Goal: Information Seeking & Learning: Learn about a topic

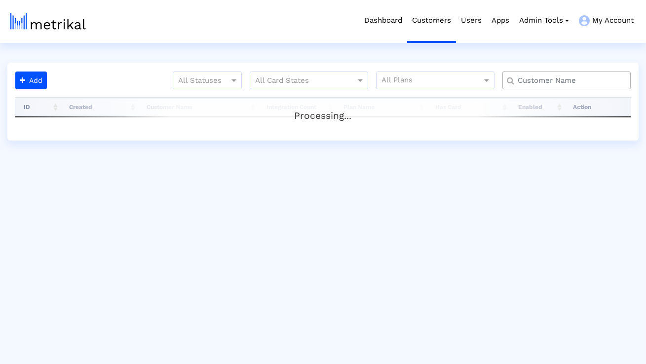
click at [534, 88] on div at bounding box center [566, 81] width 128 height 18
click at [534, 81] on input "text" at bounding box center [568, 80] width 116 height 10
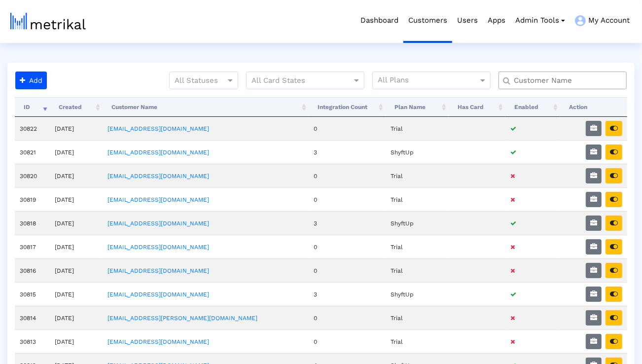
click at [547, 86] on div at bounding box center [563, 81] width 128 height 18
click at [547, 82] on input "text" at bounding box center [565, 80] width 116 height 10
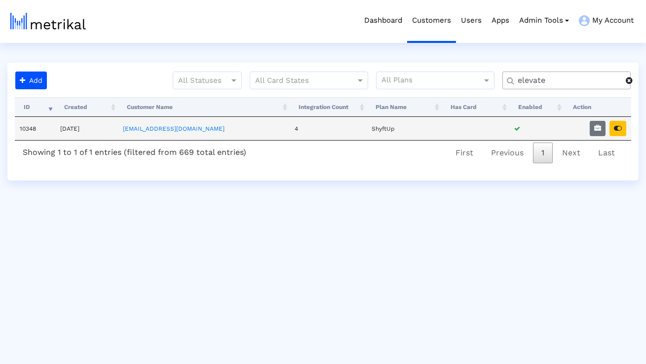
type input "elevate"
click at [592, 138] on td at bounding box center [597, 128] width 67 height 23
click at [592, 130] on button "button" at bounding box center [597, 128] width 16 height 15
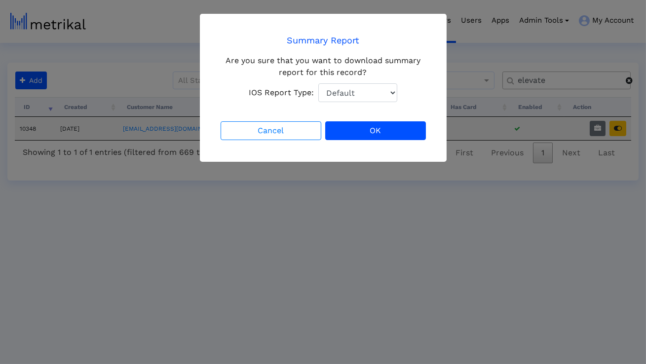
click at [378, 88] on select "Default Total Downloads New Downloads Redownloads" at bounding box center [357, 92] width 79 height 19
select select "1: 1"
click at [318, 83] on select "Default Total Downloads New Downloads Redownloads" at bounding box center [357, 92] width 79 height 19
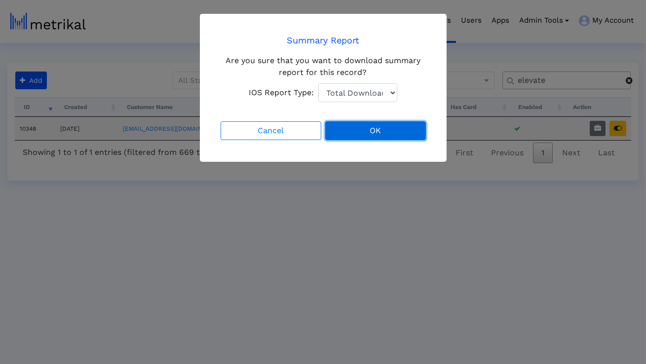
click at [361, 128] on button "OK" at bounding box center [375, 130] width 101 height 19
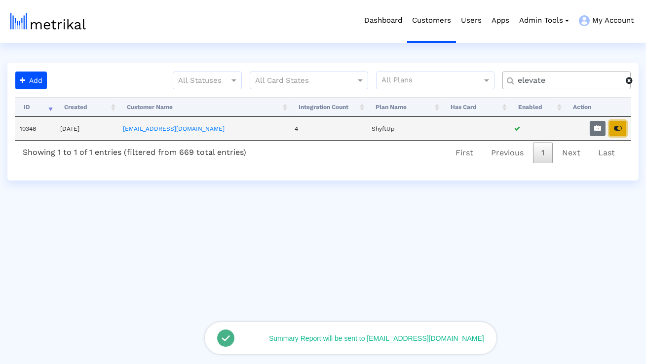
click at [617, 128] on icon "button" at bounding box center [618, 128] width 8 height 7
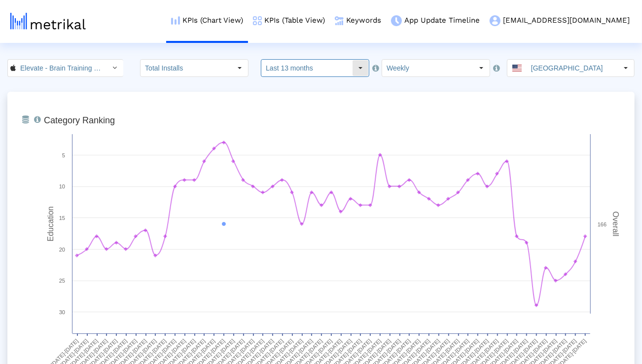
click at [294, 63] on input "Last 13 months" at bounding box center [306, 68] width 91 height 17
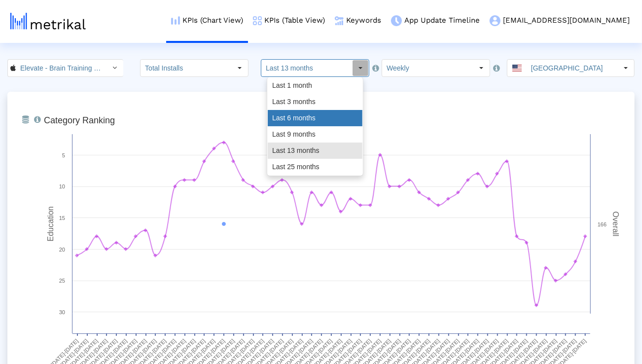
click at [294, 115] on div "Last 6 months" at bounding box center [315, 118] width 95 height 16
type input "Last 6 months"
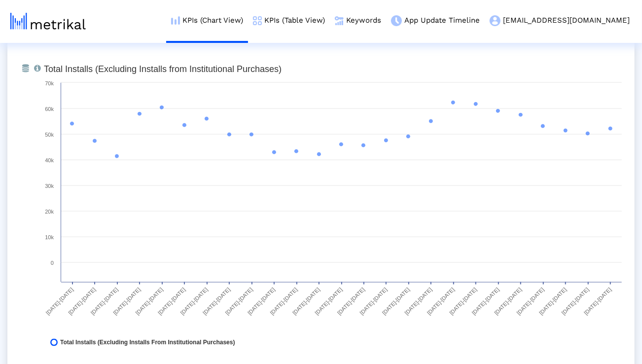
scroll to position [769, 0]
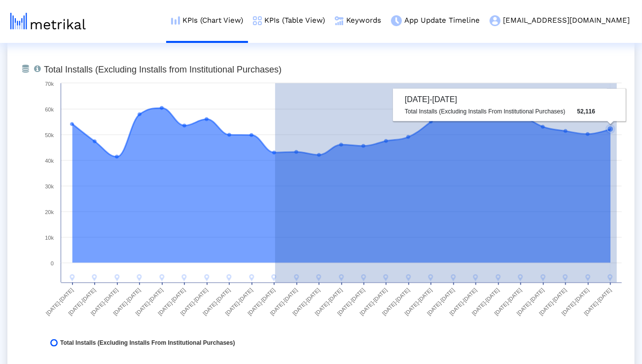
drag, startPoint x: 275, startPoint y: 155, endPoint x: 617, endPoint y: 152, distance: 341.3
click at [617, 152] on icon "Created with Highcharts 8.1.2 Total Installs (Excluding Installs from Instituti…" at bounding box center [333, 209] width 588 height 296
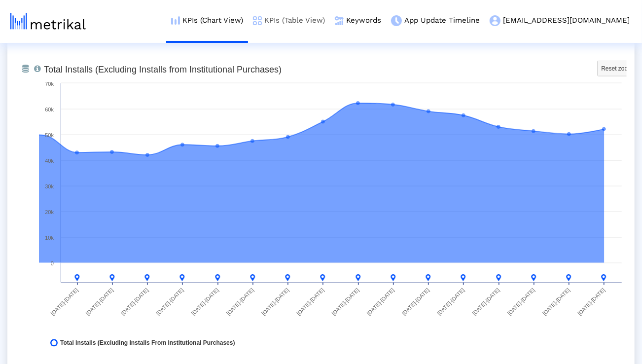
click at [322, 18] on link "KPIs (Table View)" at bounding box center [289, 20] width 82 height 41
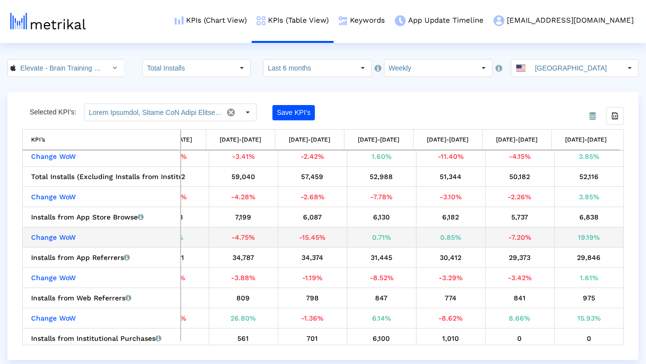
scroll to position [29, 0]
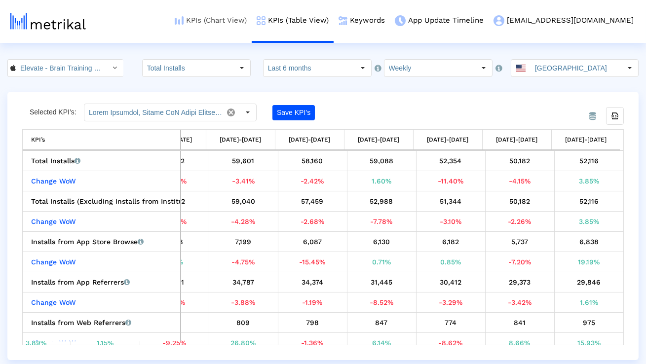
click at [246, 22] on link "KPIs (Chart View)" at bounding box center [211, 20] width 82 height 41
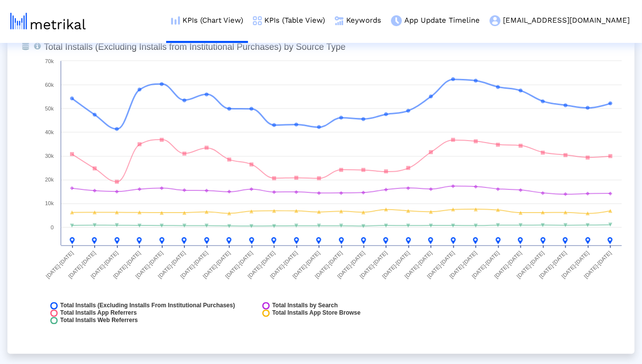
scroll to position [1146, 0]
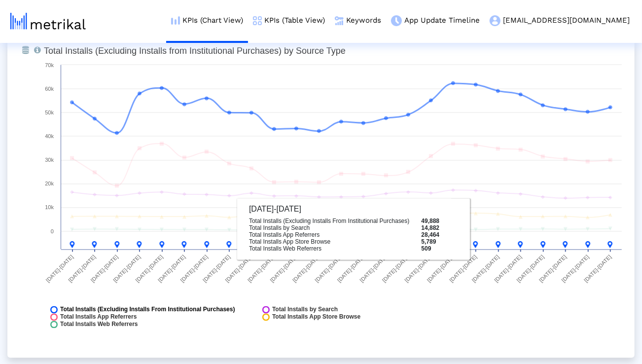
click at [194, 307] on span "Total Installs (Excluding Installs From Institutional Purchases)" at bounding box center [147, 309] width 175 height 7
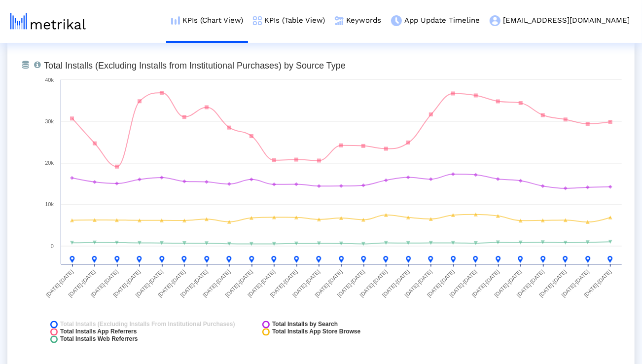
scroll to position [1130, 0]
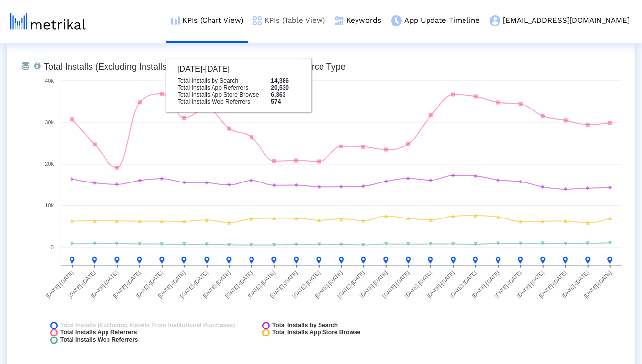
click at [317, 22] on link "KPIs (Table View)" at bounding box center [289, 20] width 82 height 41
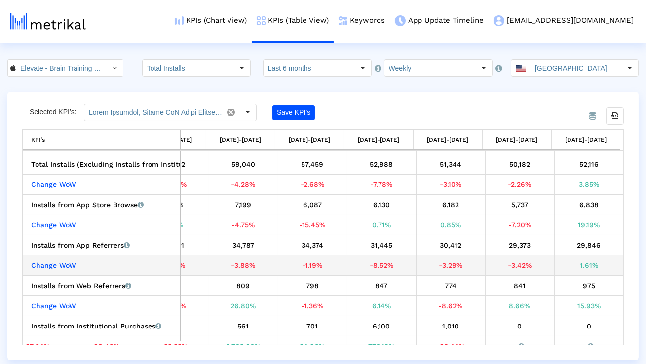
scroll to position [39, 0]
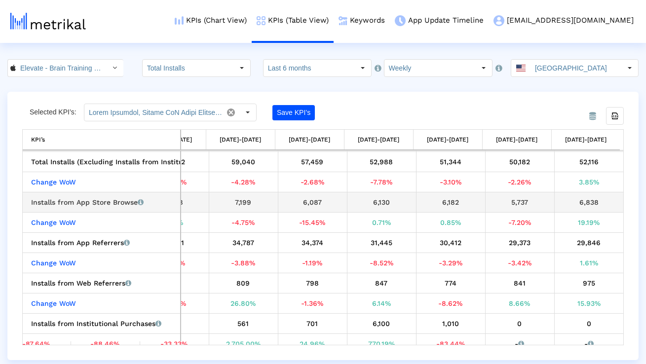
click at [110, 196] on div "Installs from App Store Browse Installs that the app received from App Store Br…" at bounding box center [104, 202] width 146 height 13
copy div "Installs from App Store Browse"
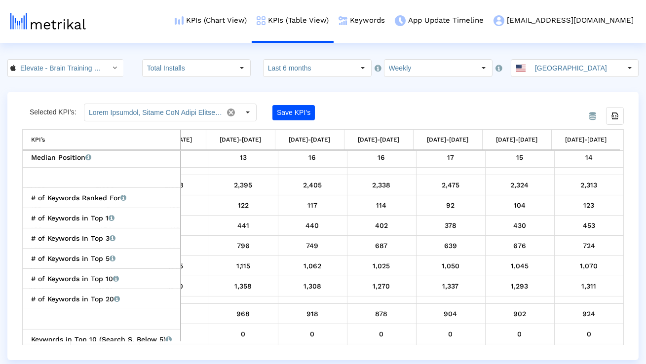
scroll to position [1275, 0]
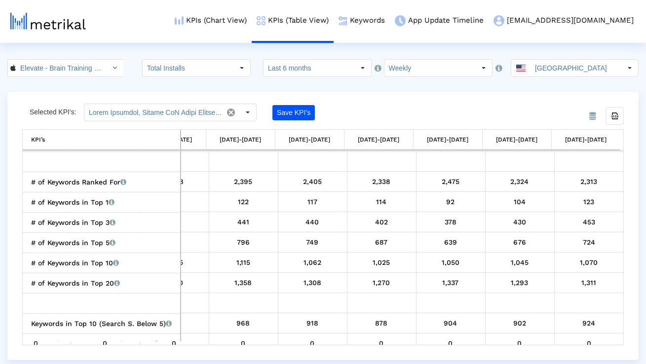
click at [355, 72] on div "Select" at bounding box center [363, 68] width 16 height 16
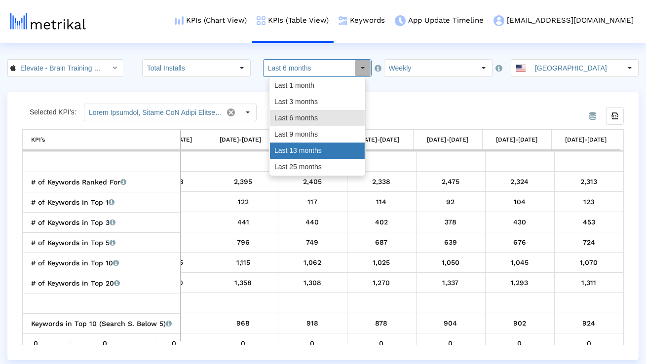
click at [323, 147] on div "Last 13 months" at bounding box center [317, 151] width 95 height 16
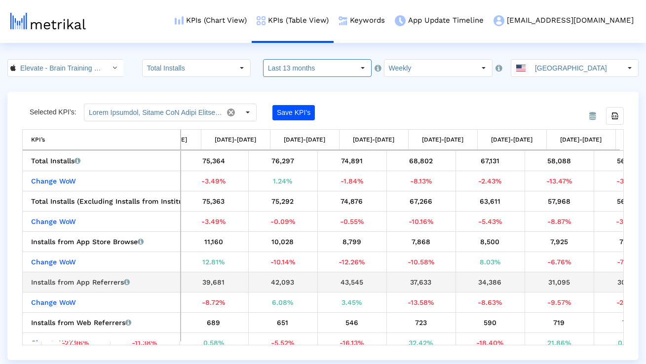
scroll to position [0, 1244]
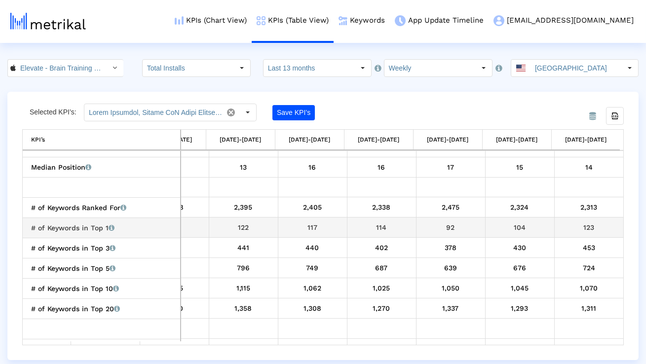
click at [561, 229] on div "123" at bounding box center [589, 227] width 62 height 13
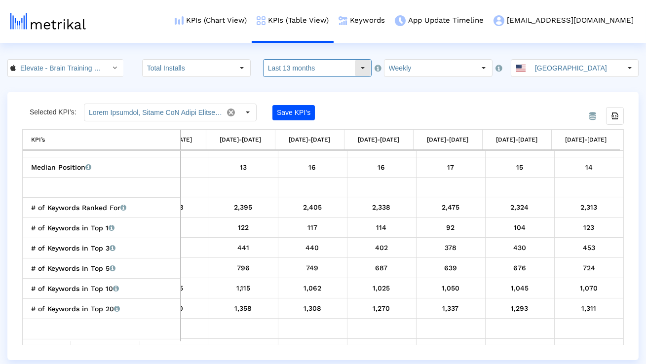
click at [355, 70] on div "Select" at bounding box center [363, 68] width 16 height 16
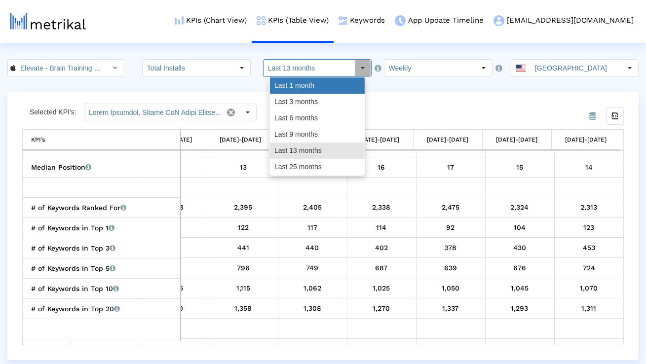
click at [338, 85] on div "Last 1 month" at bounding box center [317, 85] width 95 height 16
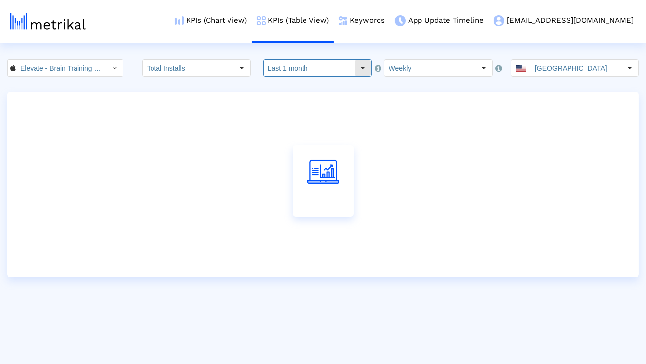
click at [355, 60] on div "Select" at bounding box center [363, 68] width 16 height 16
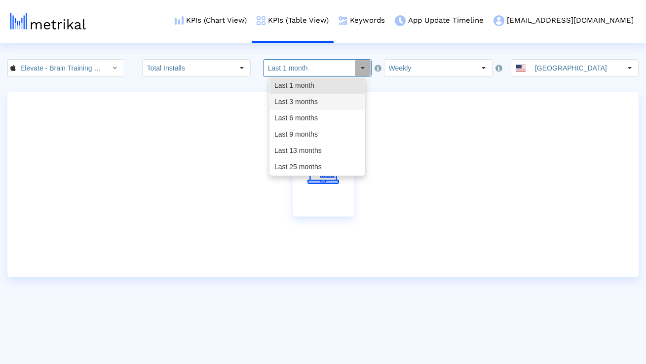
click at [324, 105] on div "Last 3 months" at bounding box center [317, 102] width 95 height 16
type input "Last 3 months"
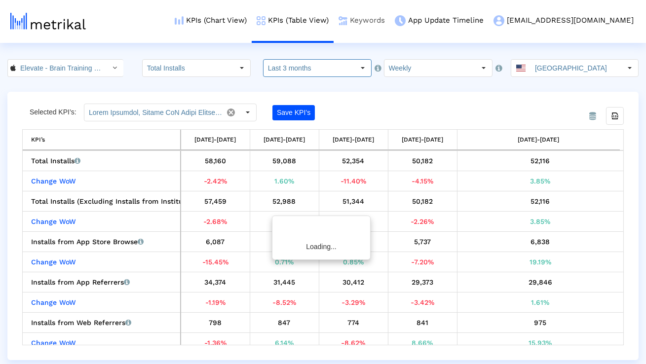
click at [390, 23] on link "Keywords" at bounding box center [361, 20] width 56 height 41
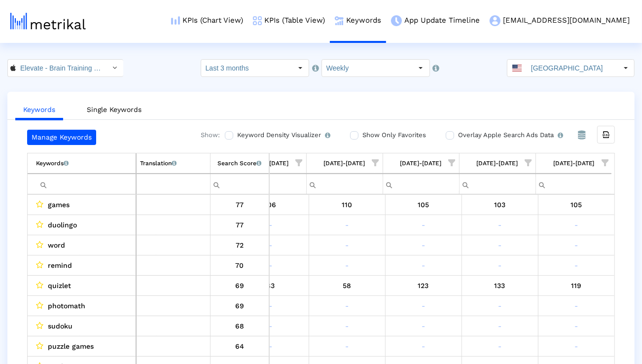
click at [609, 163] on span "Show filter options for column '09/14/25-09/20/25'" at bounding box center [605, 162] width 7 height 7
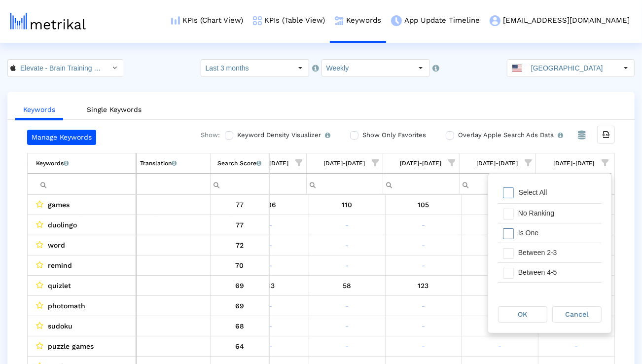
click at [556, 233] on div "Is One" at bounding box center [557, 232] width 88 height 19
click at [552, 250] on div "Between 2-3" at bounding box center [557, 252] width 88 height 19
click at [548, 272] on div "Between 4-5" at bounding box center [557, 272] width 88 height 19
click at [548, 272] on div "Between 6-10" at bounding box center [557, 276] width 88 height 19
click at [523, 310] on span "OK" at bounding box center [522, 314] width 9 height 8
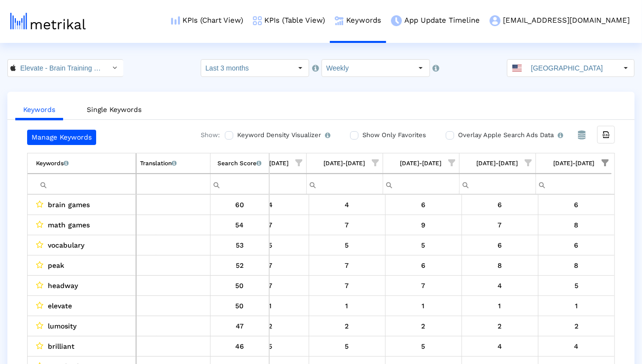
click at [110, 185] on input "Filter cell" at bounding box center [86, 184] width 100 height 16
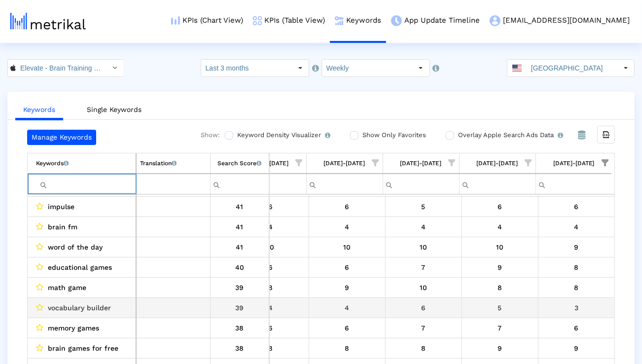
click at [106, 309] on span "vocabulary builder" at bounding box center [79, 307] width 63 height 13
click at [105, 309] on span "vocabulary builder" at bounding box center [79, 307] width 63 height 13
copy span "vocabulary builder"
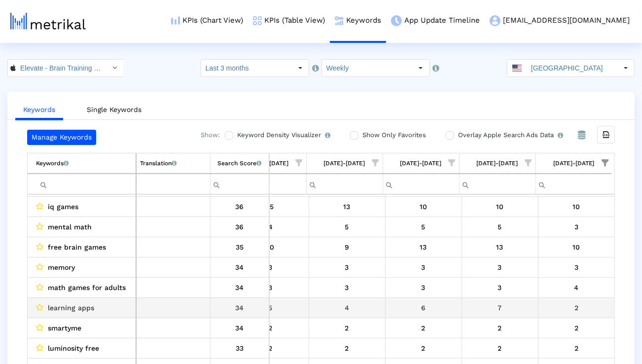
click at [79, 305] on span "learning apps" at bounding box center [71, 307] width 46 height 13
copy span "learning apps"
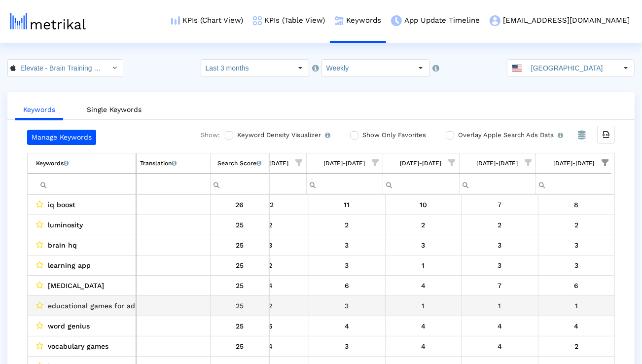
click at [128, 304] on span "educational games for adults" at bounding box center [98, 305] width 100 height 13
copy span "educational games for adults"
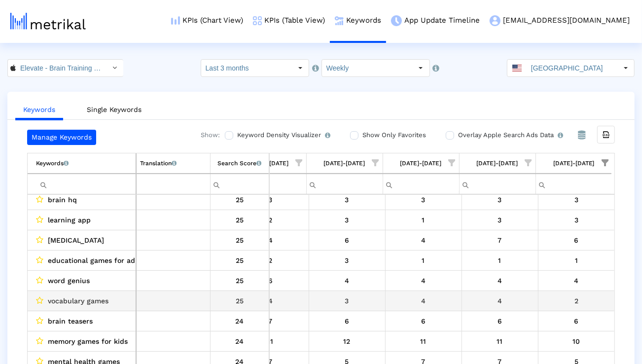
click at [87, 299] on span "vocabulary games" at bounding box center [78, 300] width 61 height 13
copy span "vocabulary games"
